Goal: Navigation & Orientation: Go to known website

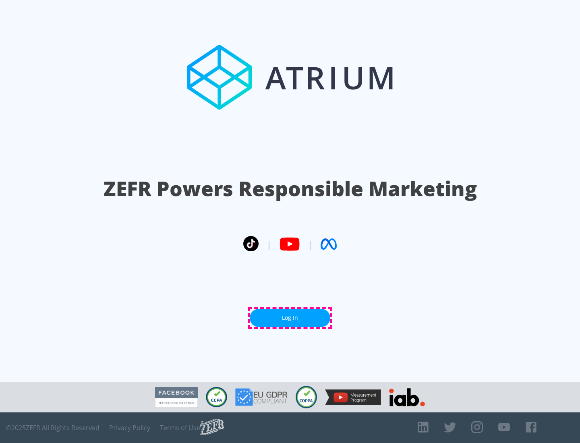
click at [290, 318] on link "Log In" at bounding box center [290, 318] width 81 height 18
